Goal: Find specific page/section: Find specific page/section

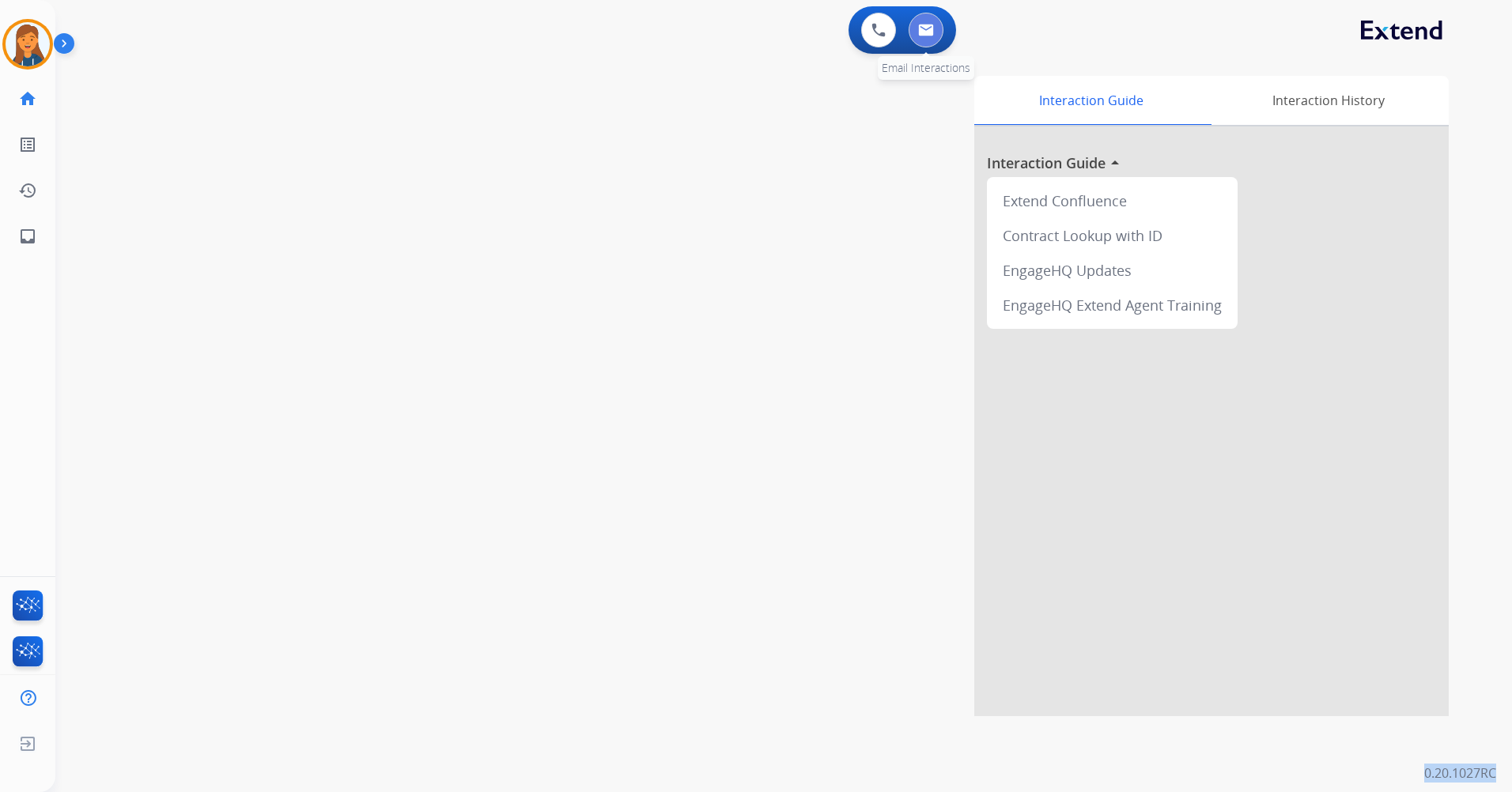
click at [921, 23] on button at bounding box center [926, 30] width 35 height 35
click at [913, 41] on button at bounding box center [926, 30] width 35 height 35
select select "**********"
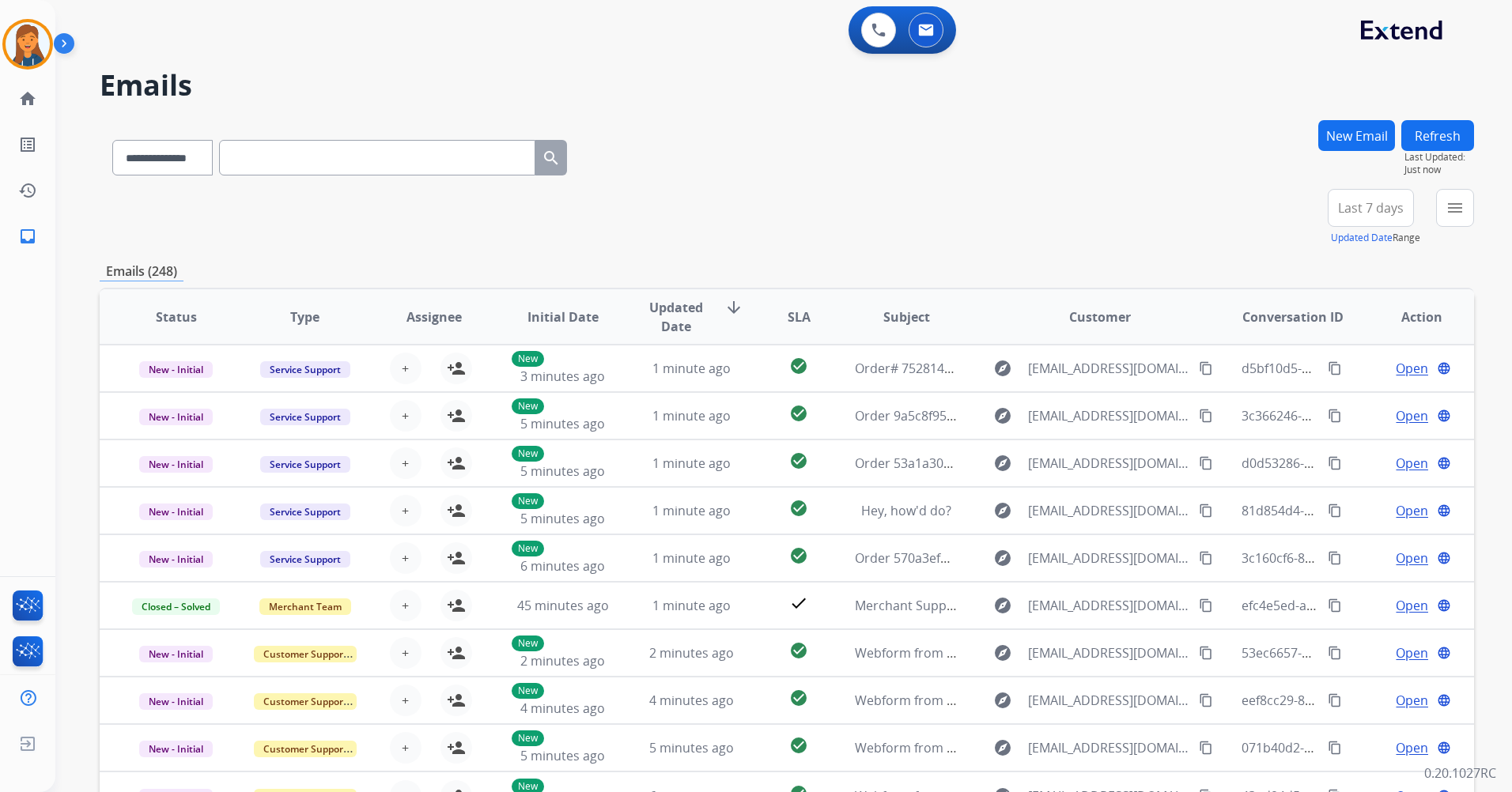
click at [1383, 205] on span "Last 7 days" at bounding box center [1371, 208] width 66 height 6
click at [1341, 395] on div "Last 90 days" at bounding box center [1366, 400] width 87 height 23
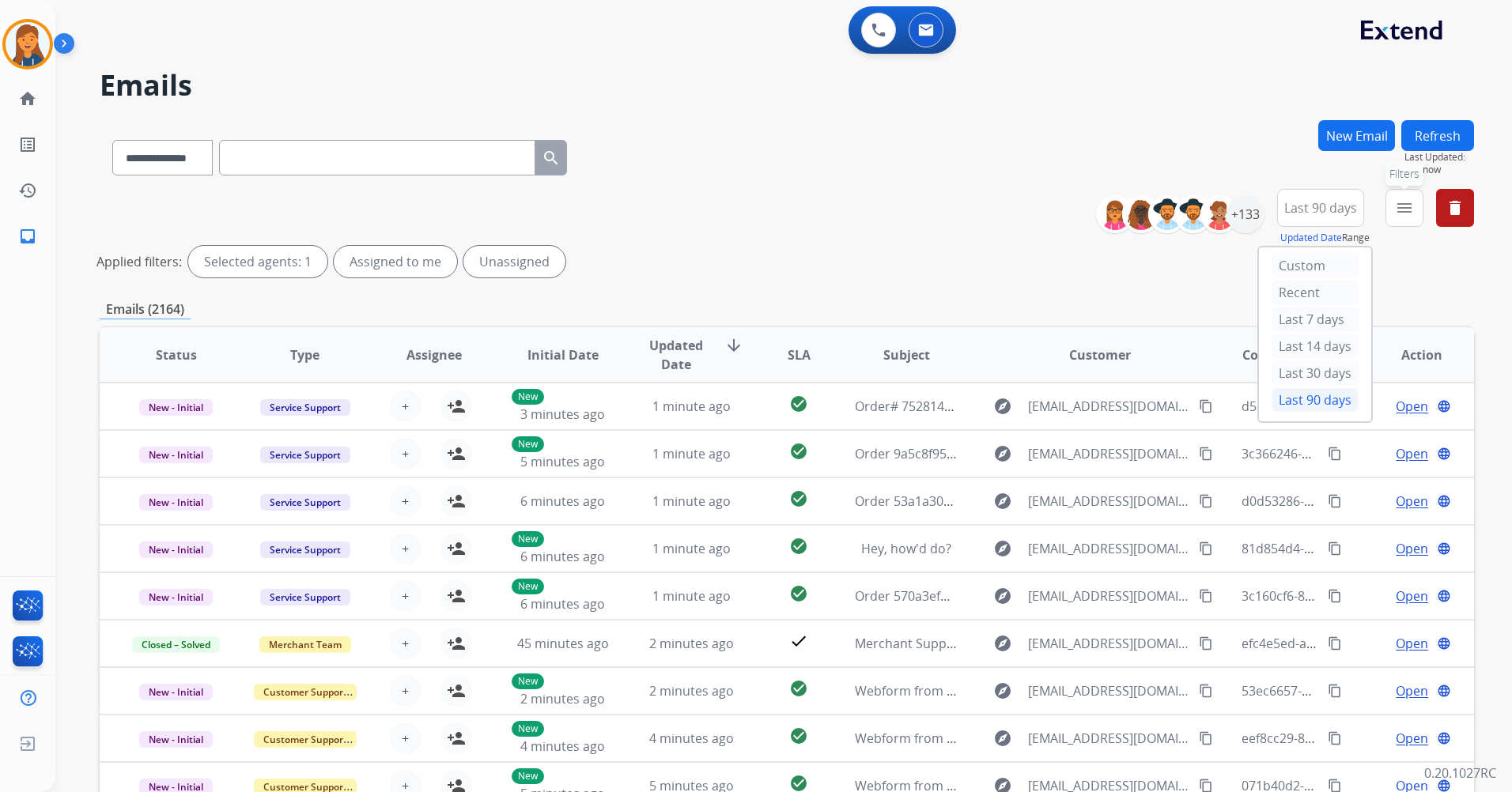
click at [1391, 215] on button "menu Filters" at bounding box center [1404, 207] width 38 height 38
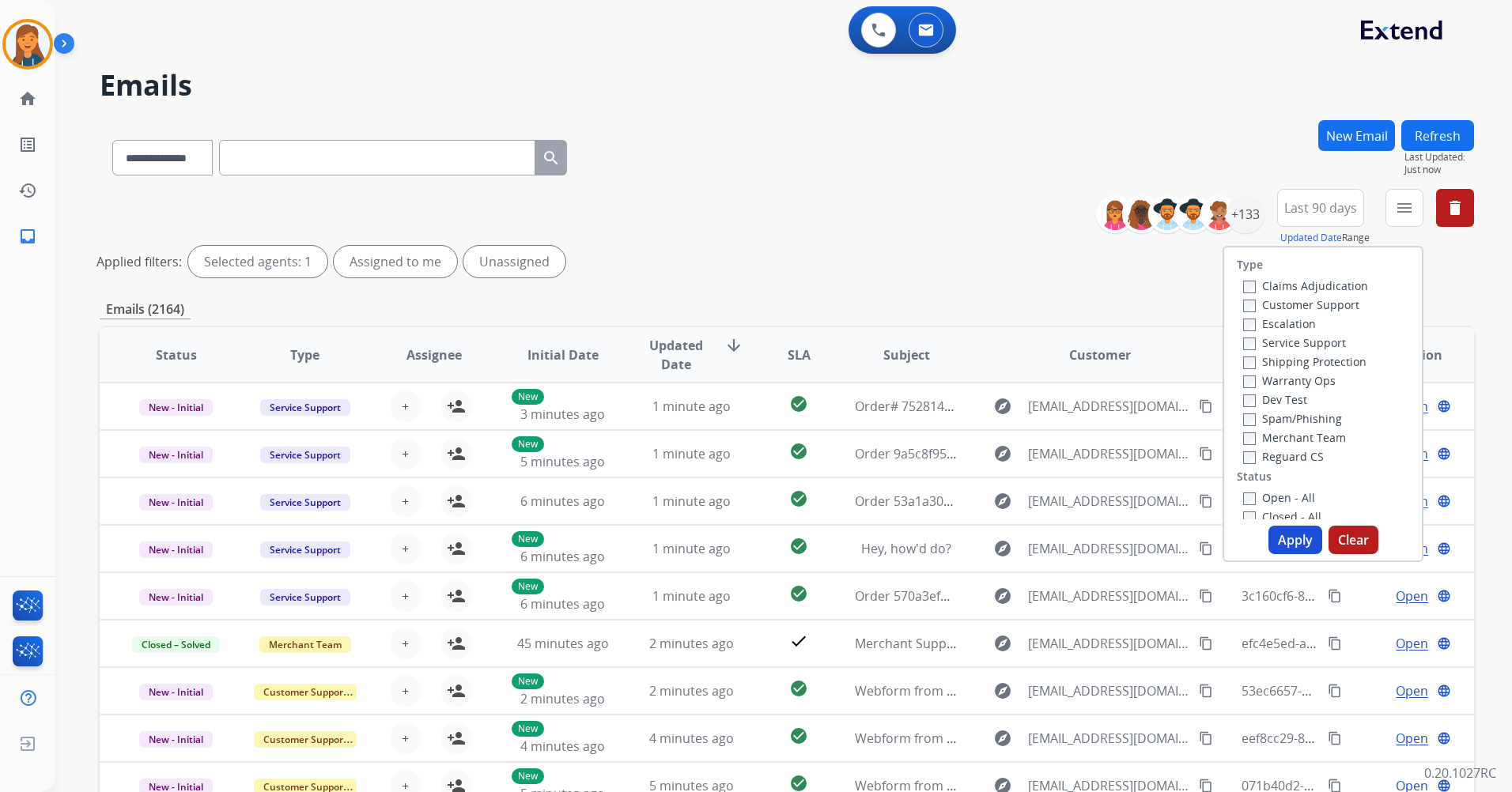
click at [1292, 303] on label "Customer Support" at bounding box center [1301, 305] width 117 height 15
click at [1292, 360] on label "Shipping Protection" at bounding box center [1305, 361] width 123 height 15
drag, startPoint x: 1292, startPoint y: 360, endPoint x: 1247, endPoint y: 367, distance: 45.5
click at [1247, 367] on label "Shipping Protection" at bounding box center [1305, 361] width 123 height 15
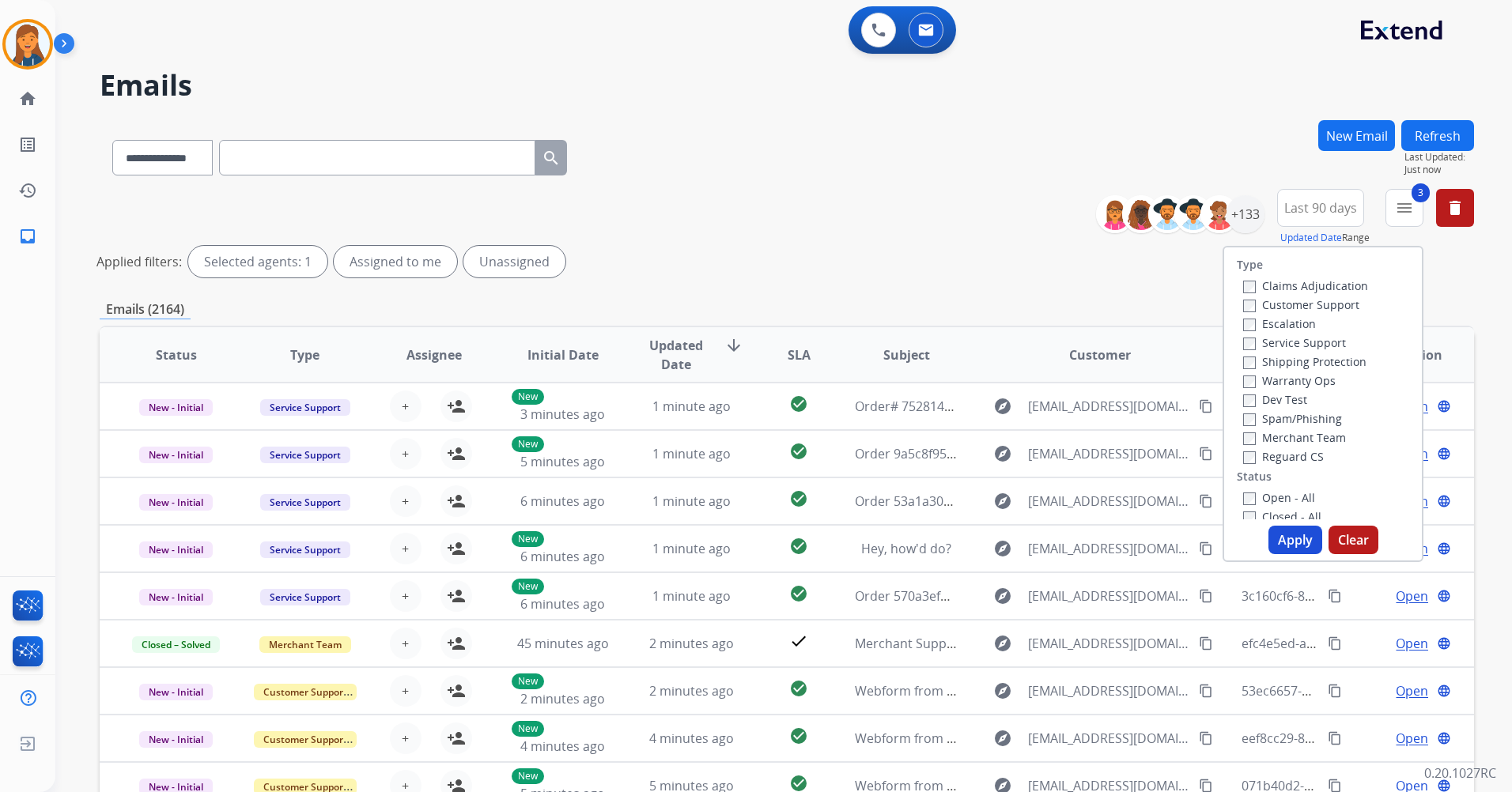
click at [1243, 490] on div "Open - All" at bounding box center [1326, 498] width 166 height 19
click at [1246, 494] on label "Open - All" at bounding box center [1279, 498] width 72 height 15
click at [1281, 528] on button "Apply" at bounding box center [1295, 540] width 54 height 28
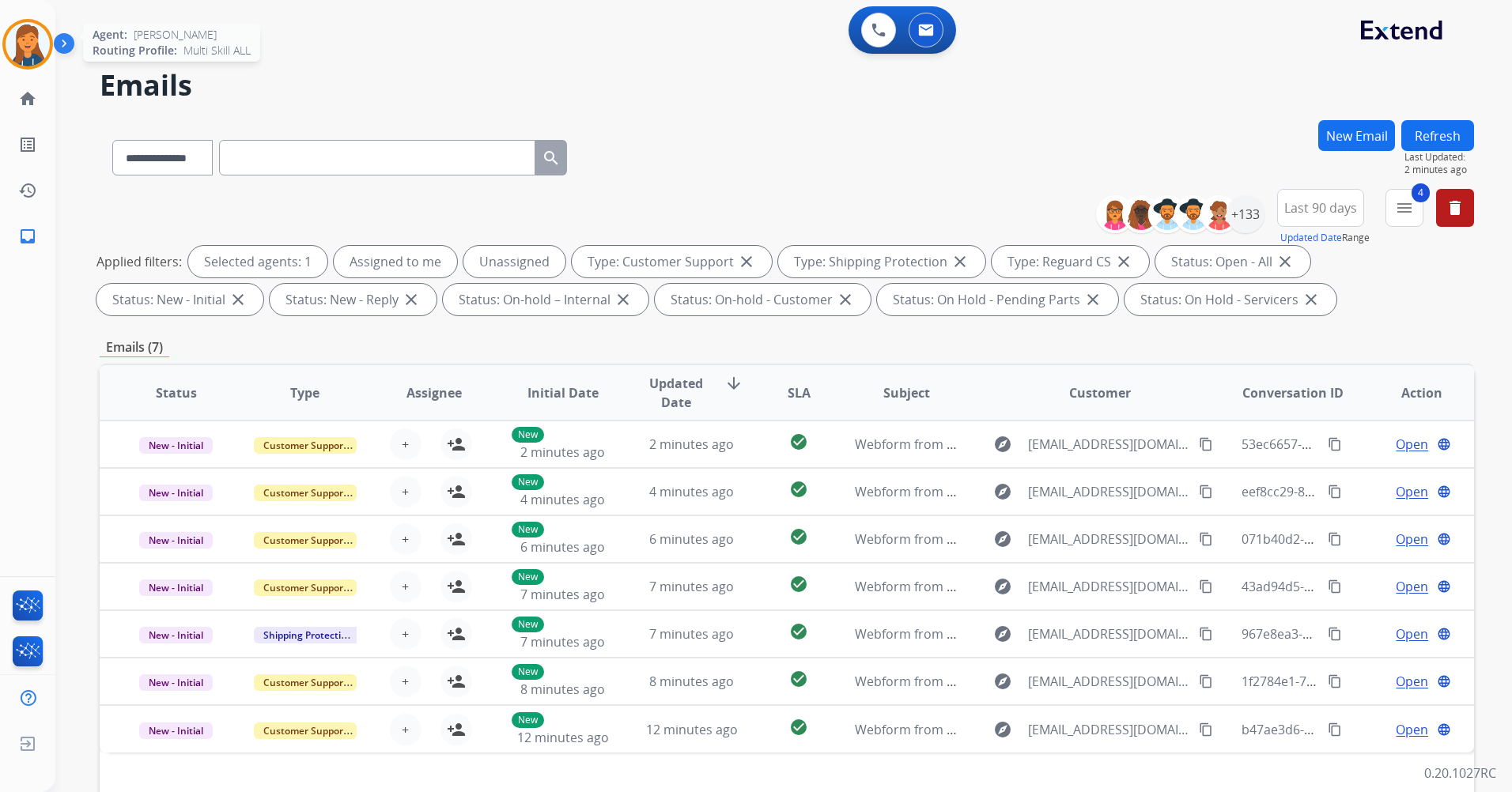
click at [18, 39] on img at bounding box center [27, 44] width 44 height 44
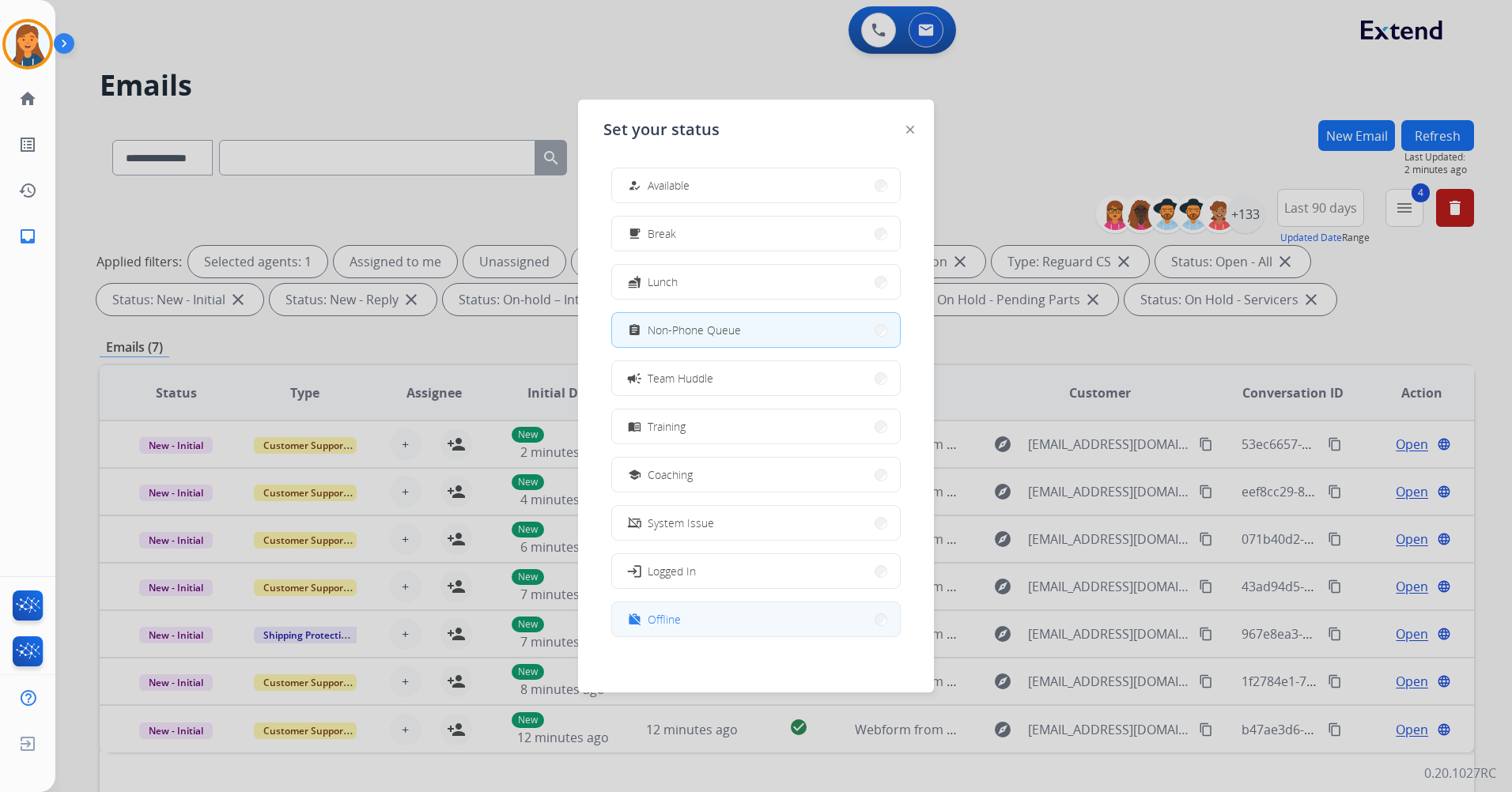
click at [676, 611] on span "Offline" at bounding box center [664, 619] width 33 height 17
